Goal: Task Accomplishment & Management: Manage account settings

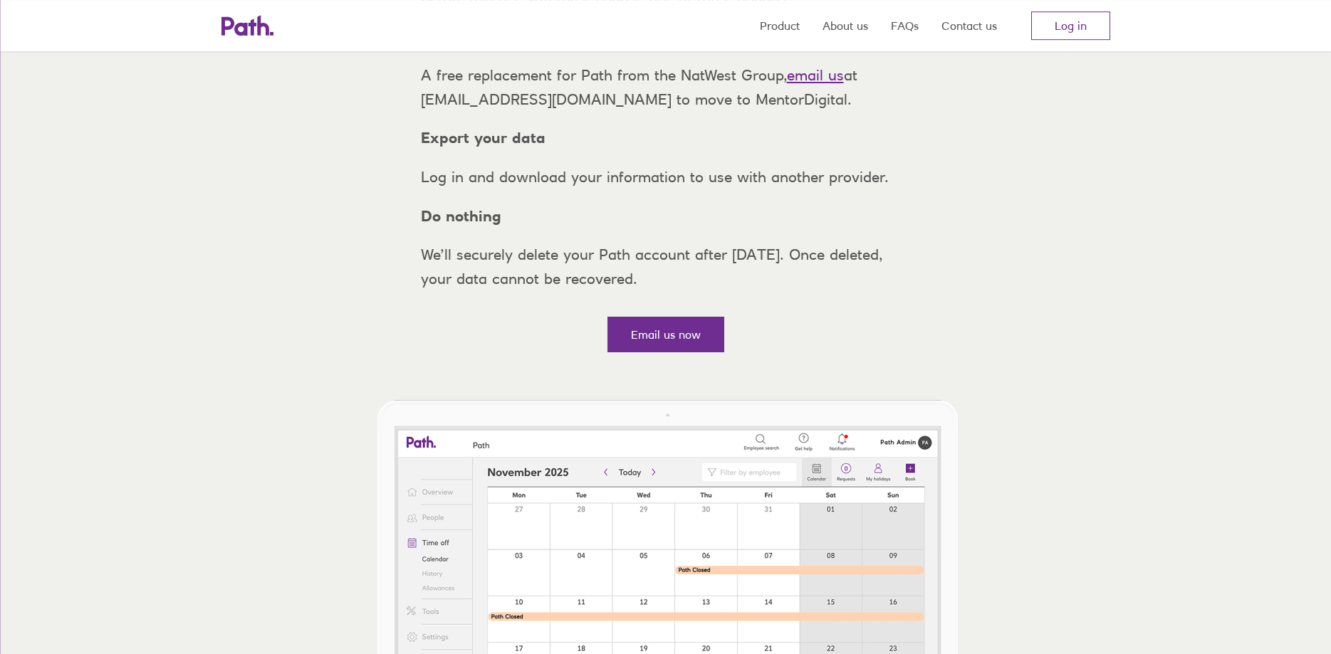
scroll to position [185, 0]
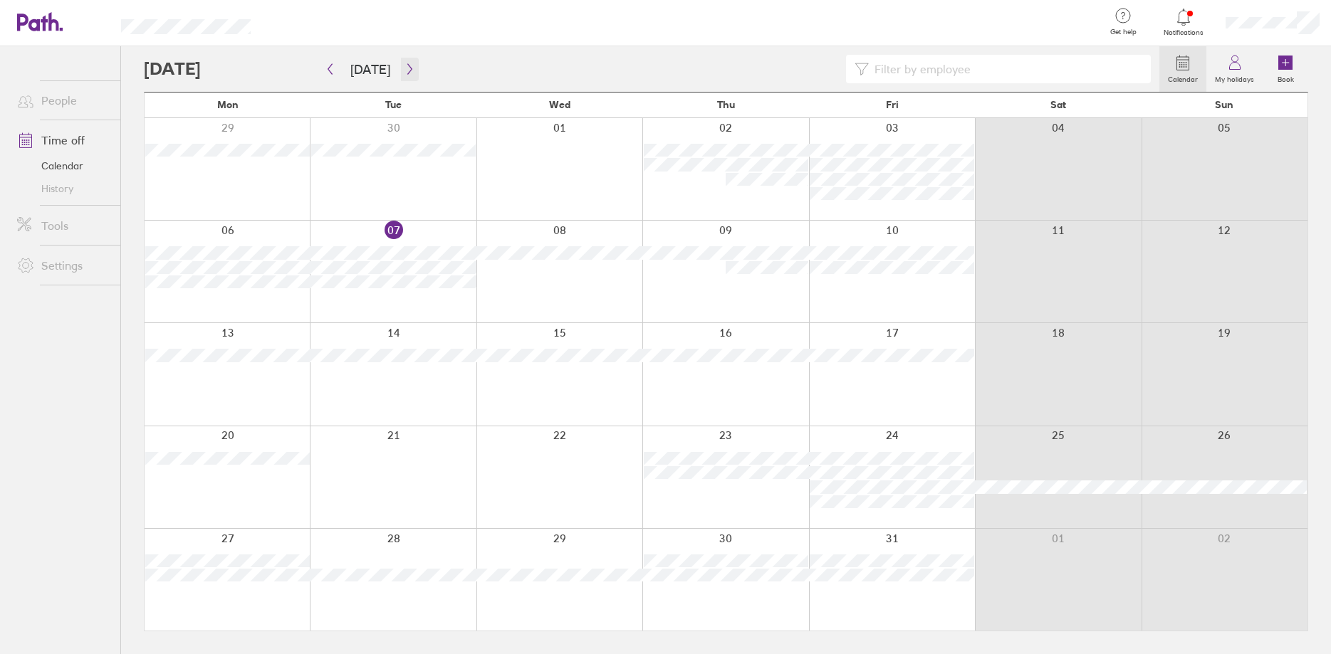
click at [404, 68] on icon "button" at bounding box center [409, 68] width 11 height 11
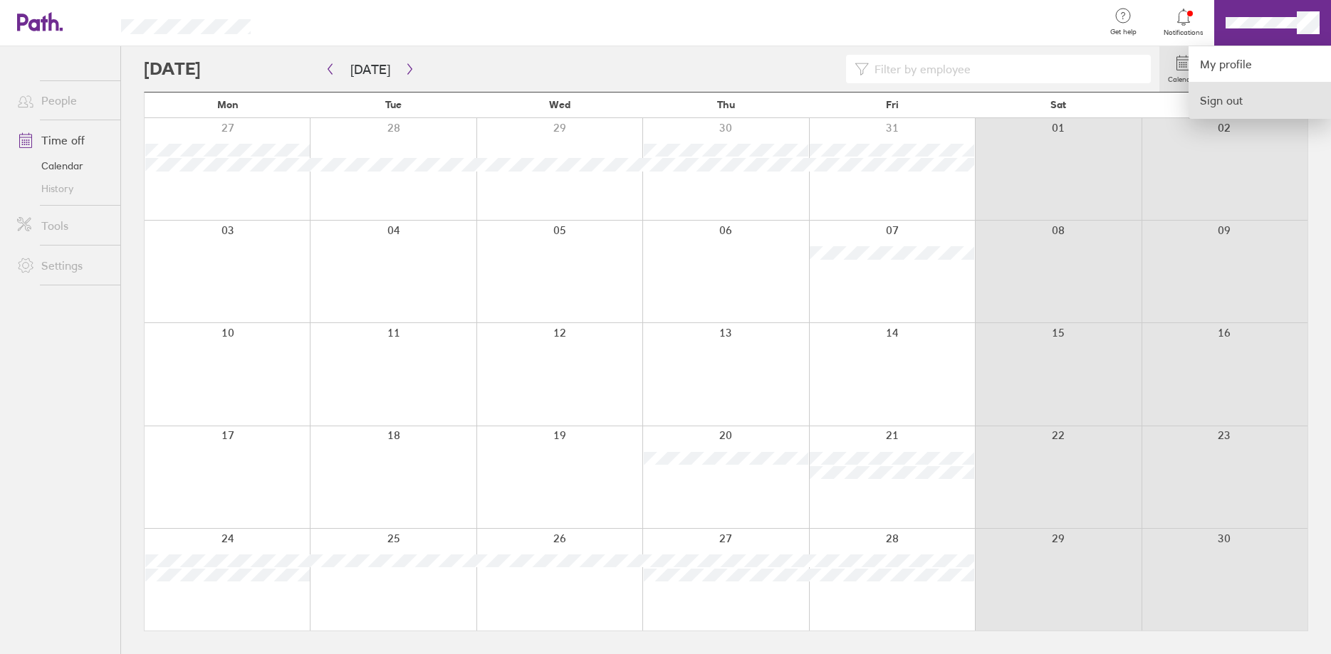
click at [1237, 98] on link "Sign out" at bounding box center [1260, 101] width 142 height 36
